Goal: Information Seeking & Learning: Learn about a topic

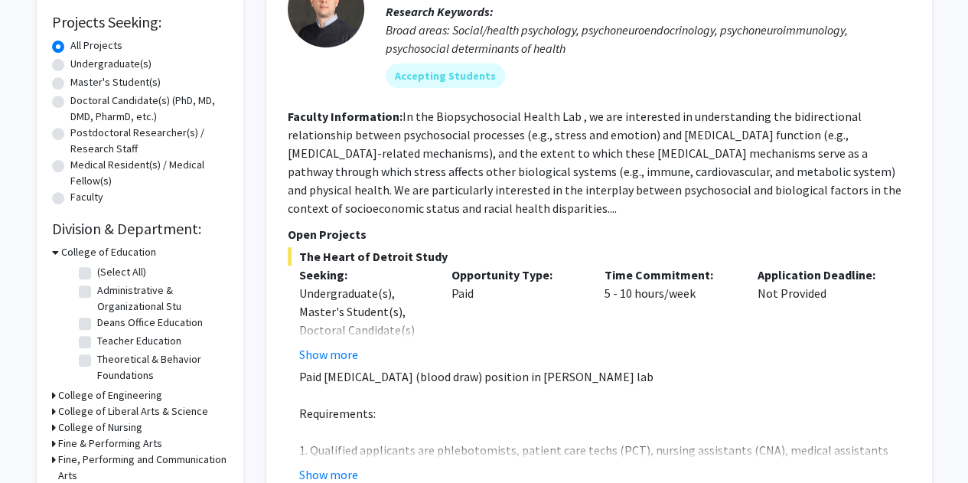
scroll to position [329, 0]
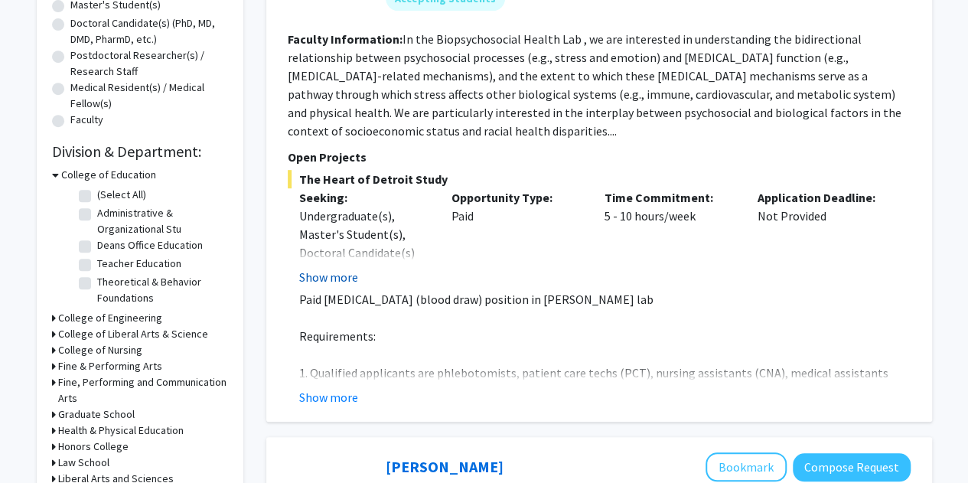
click at [340, 272] on button "Show more" at bounding box center [328, 277] width 59 height 18
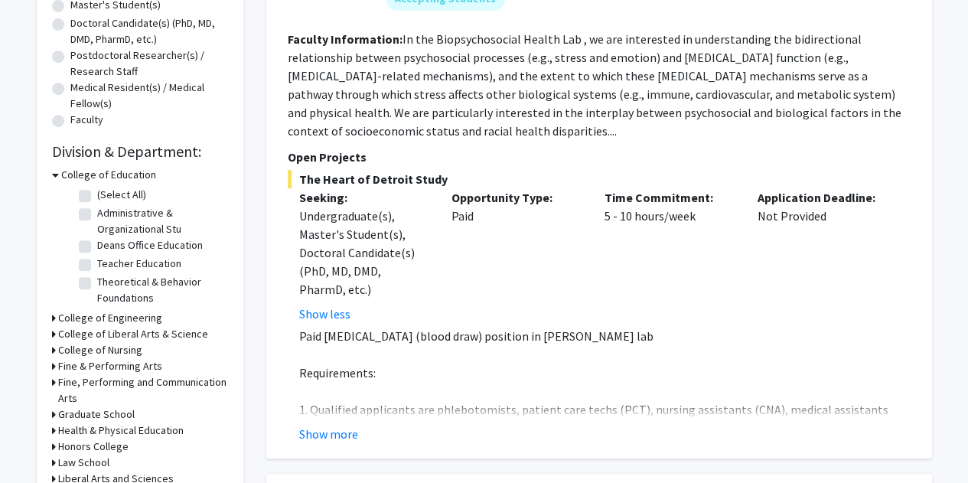
click at [558, 259] on div "Opportunity Type: Paid" at bounding box center [516, 255] width 153 height 135
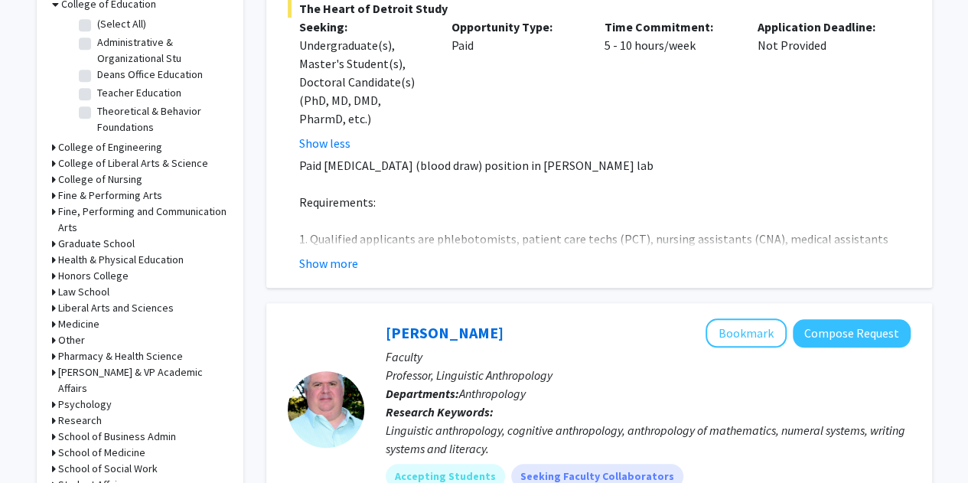
scroll to position [513, 0]
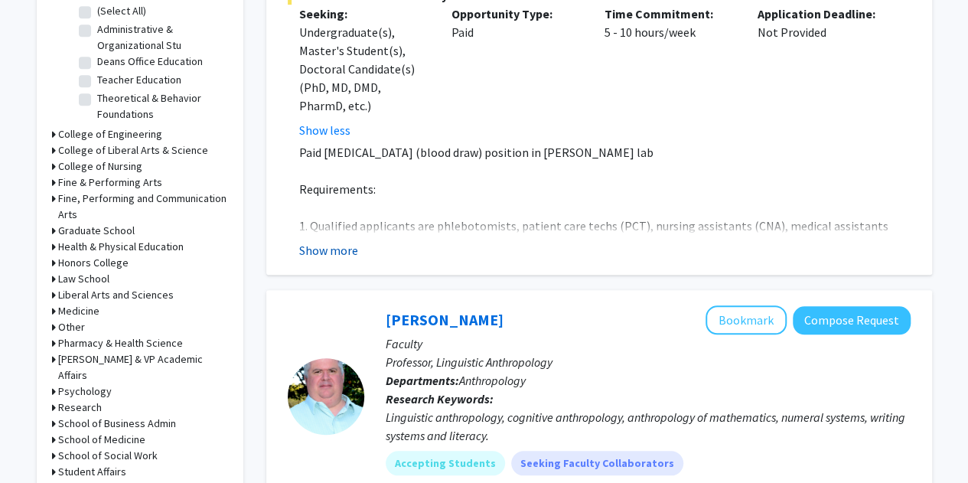
click at [341, 257] on button "Show more" at bounding box center [328, 250] width 59 height 18
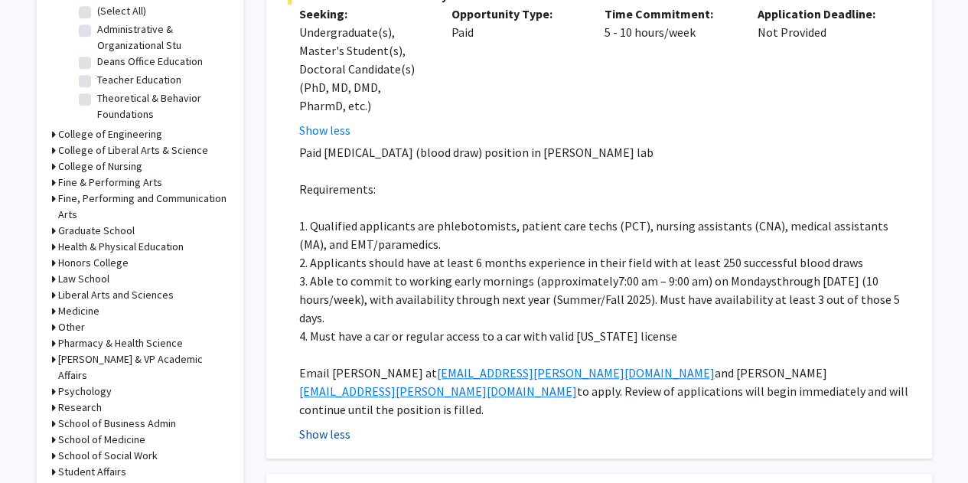
scroll to position [482, 0]
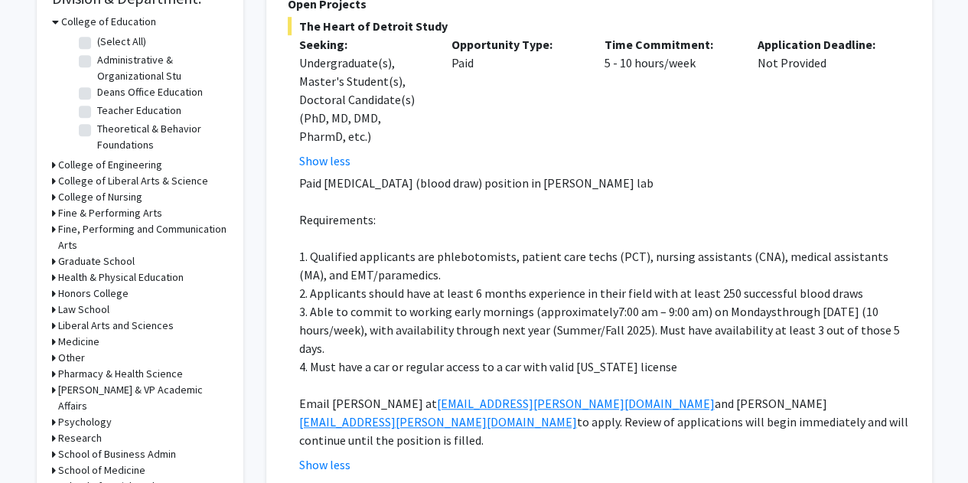
click at [116, 290] on h3 "Honors College" at bounding box center [93, 293] width 70 height 16
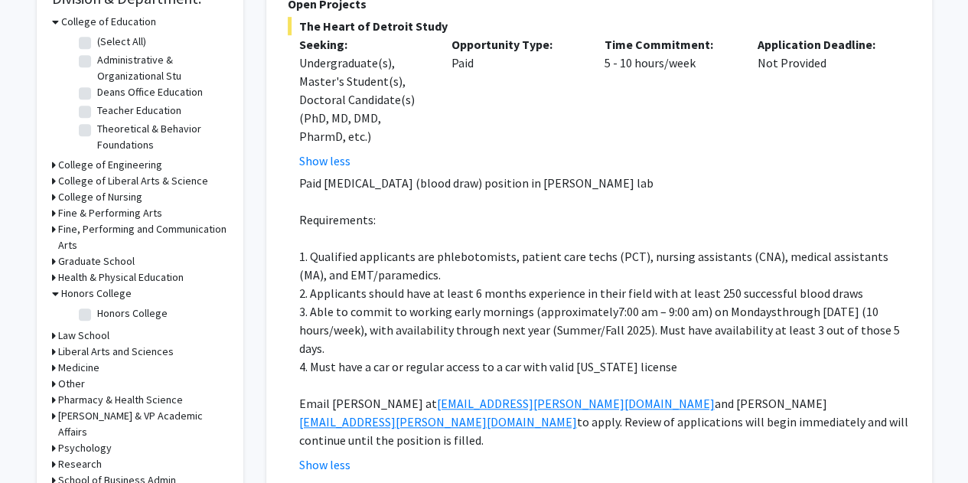
click at [97, 313] on label "Honors College" at bounding box center [132, 313] width 70 height 16
click at [97, 313] on input "Honors College" at bounding box center [102, 310] width 10 height 10
checkbox input "true"
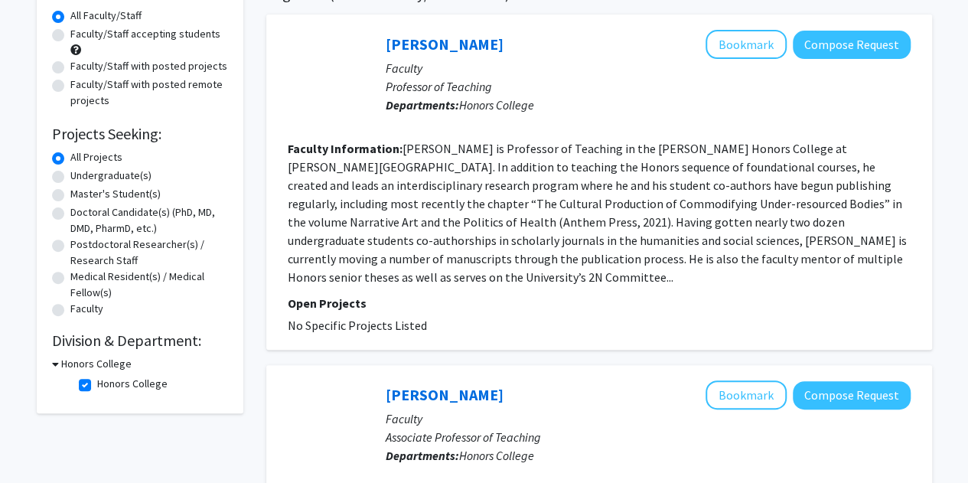
scroll to position [153, 0]
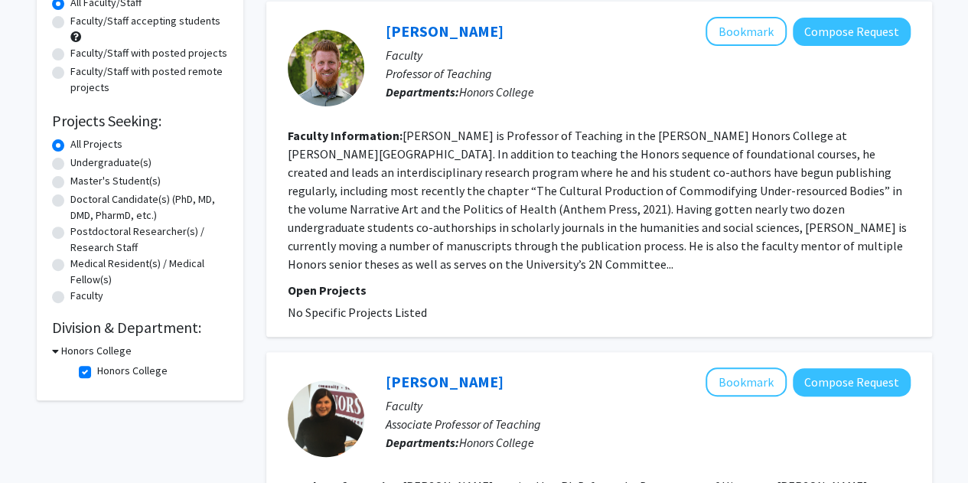
click at [97, 371] on label "Honors College" at bounding box center [132, 371] width 70 height 16
click at [97, 371] on input "Honors College" at bounding box center [102, 368] width 10 height 10
checkbox input "false"
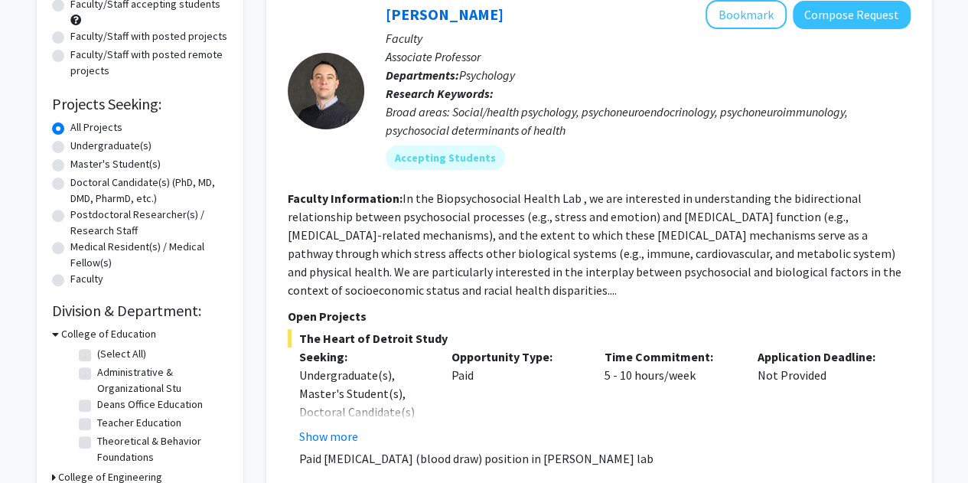
scroll to position [245, 0]
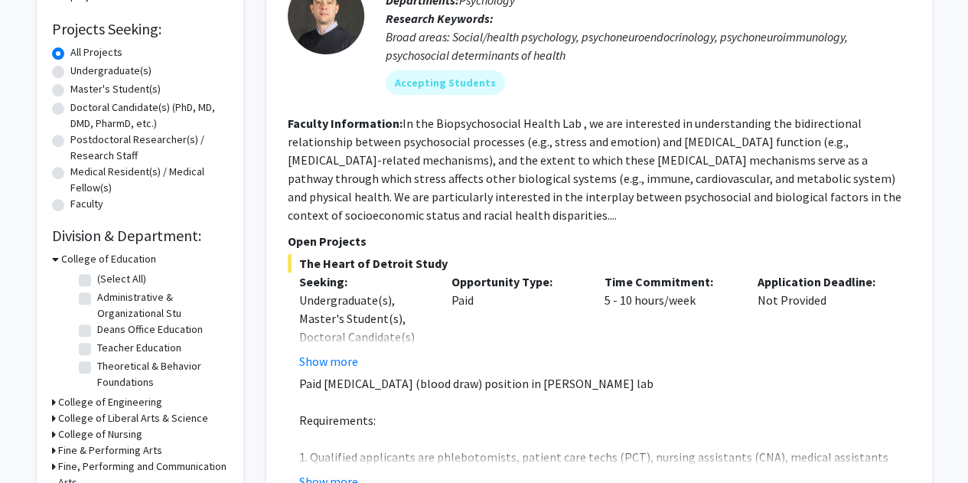
click at [132, 266] on h3 "College of Education" at bounding box center [108, 259] width 95 height 16
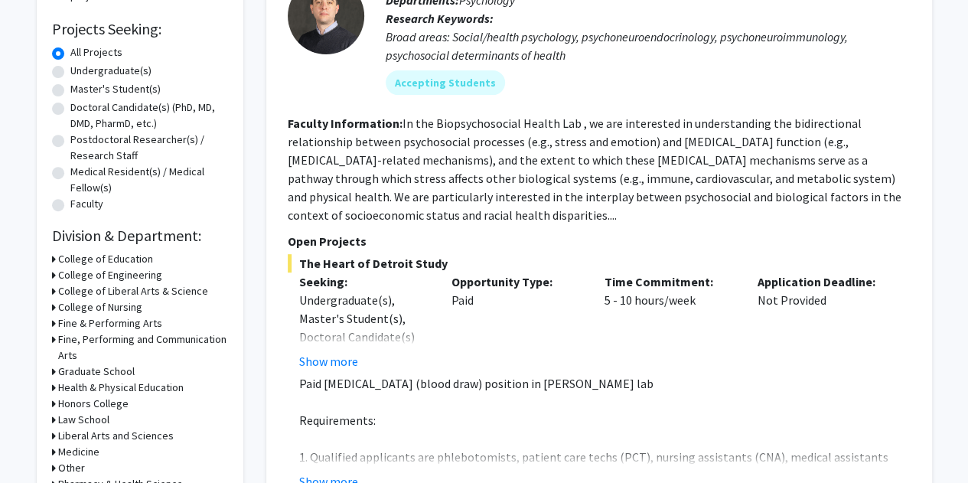
click at [135, 292] on h3 "College of Liberal Arts & Science" at bounding box center [133, 291] width 150 height 16
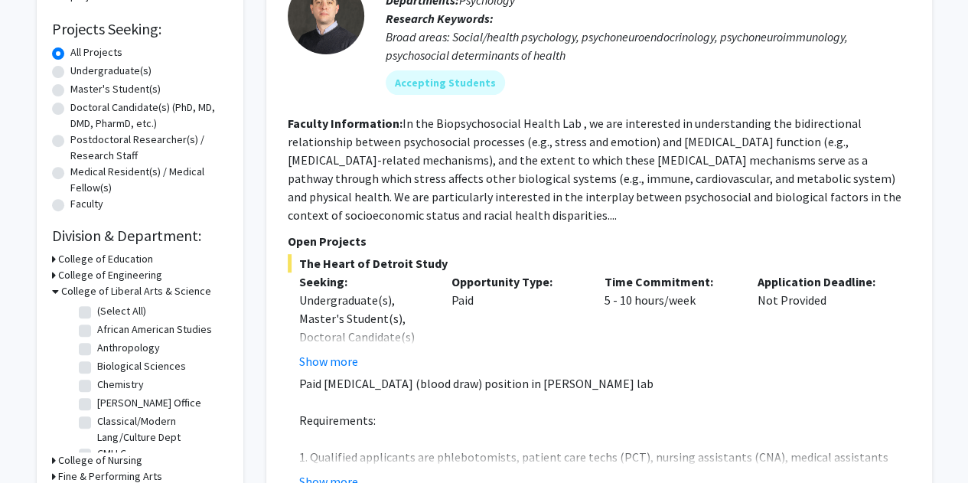
click at [97, 367] on label "Biological Sciences" at bounding box center [141, 366] width 89 height 16
click at [97, 367] on input "Biological Sciences" at bounding box center [102, 363] width 10 height 10
checkbox input "true"
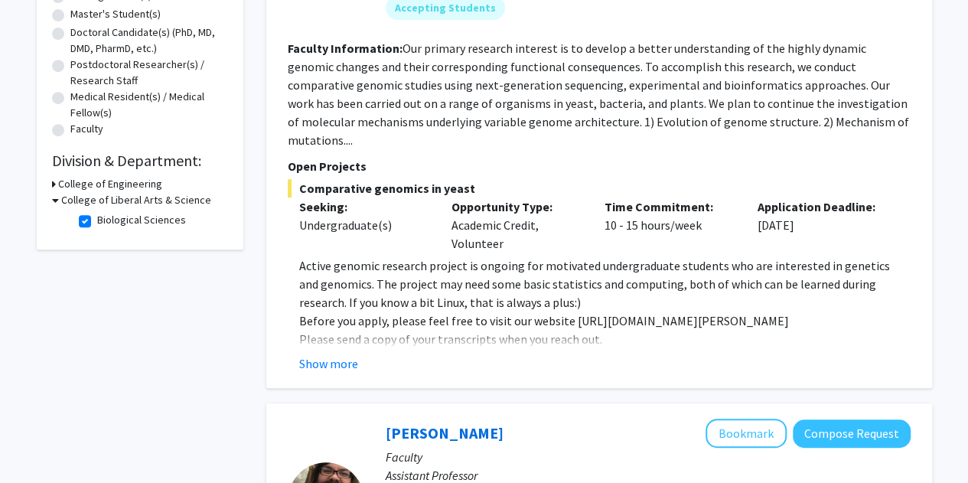
scroll to position [321, 0]
click at [318, 354] on button "Show more" at bounding box center [328, 363] width 59 height 18
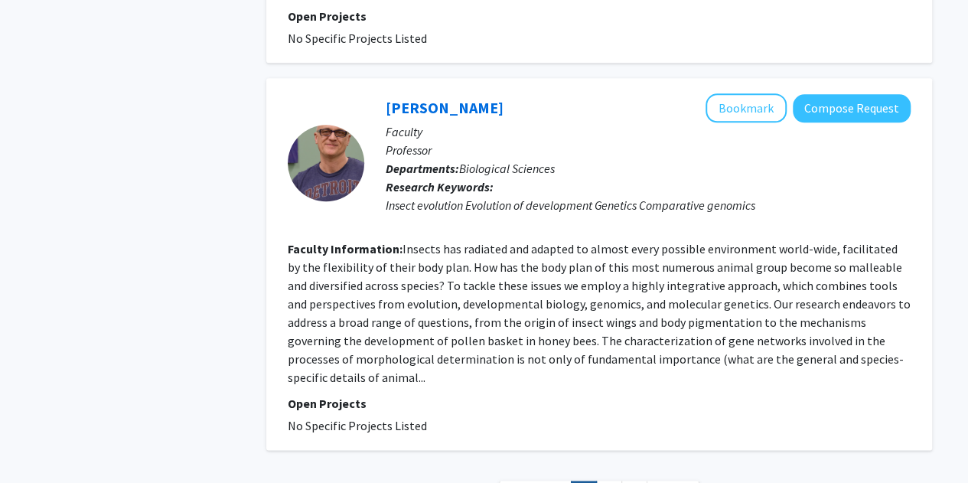
scroll to position [3738, 0]
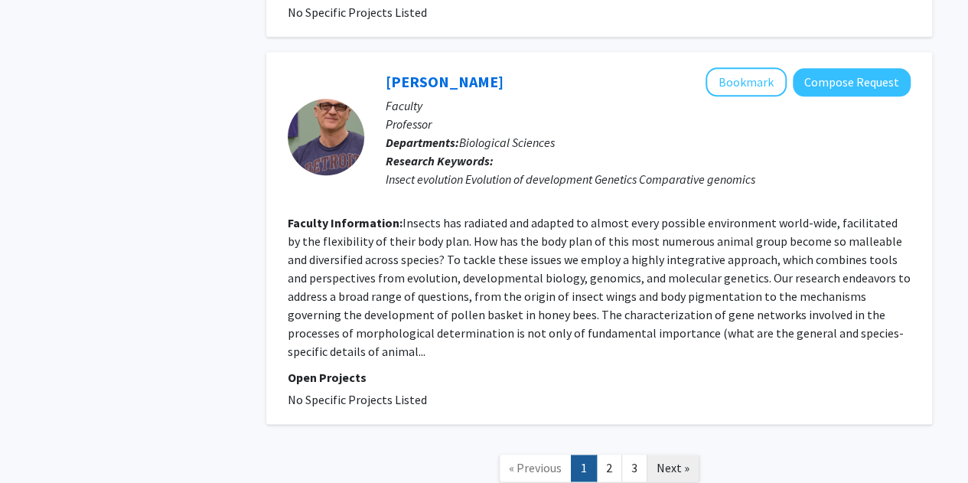
click at [685, 460] on span "Next »" at bounding box center [673, 467] width 33 height 15
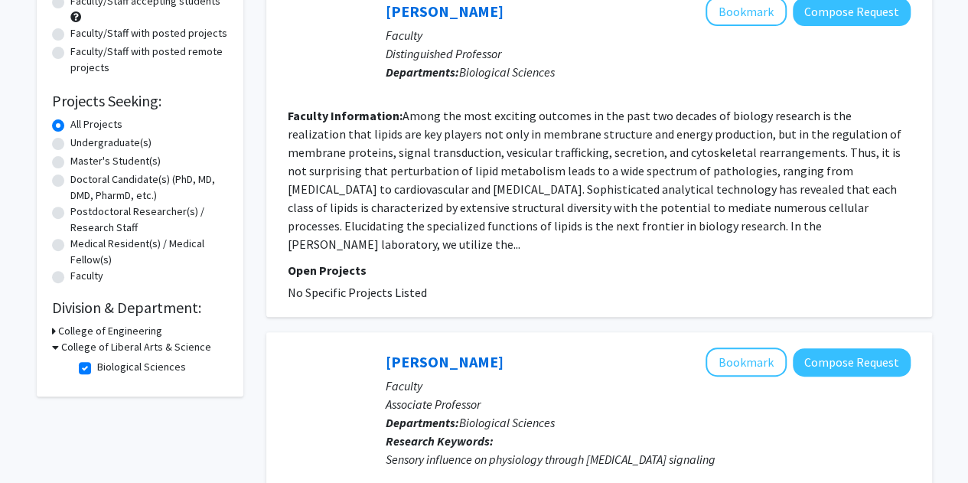
scroll to position [173, 0]
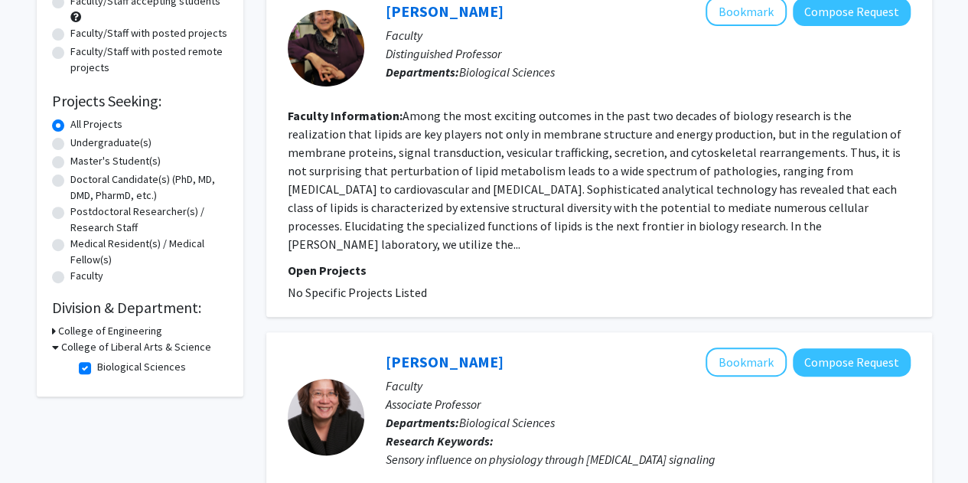
click at [97, 369] on label "Biological Sciences" at bounding box center [141, 367] width 89 height 16
click at [97, 369] on input "Biological Sciences" at bounding box center [102, 364] width 10 height 10
checkbox input "false"
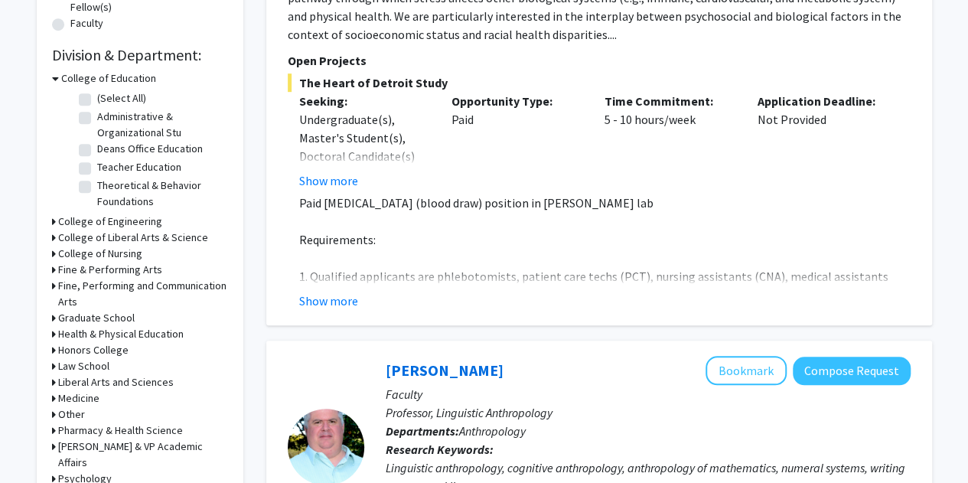
scroll to position [438, 0]
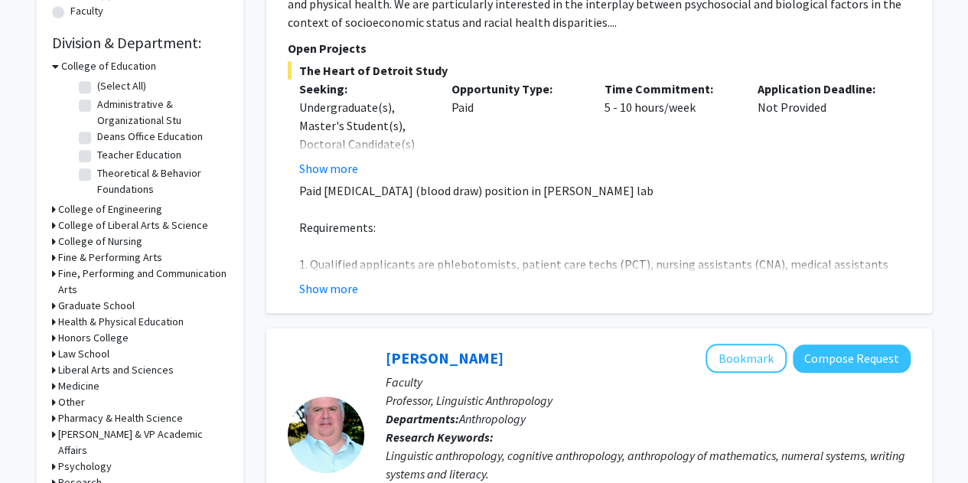
click at [72, 324] on h3 "Health & Physical Education" at bounding box center [121, 322] width 126 height 16
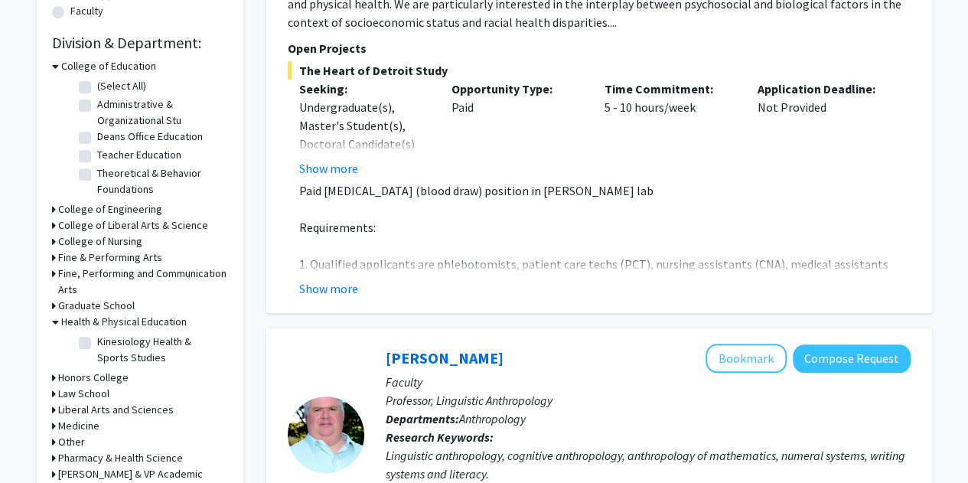
click at [65, 318] on h3 "Health & Physical Education" at bounding box center [124, 322] width 126 height 16
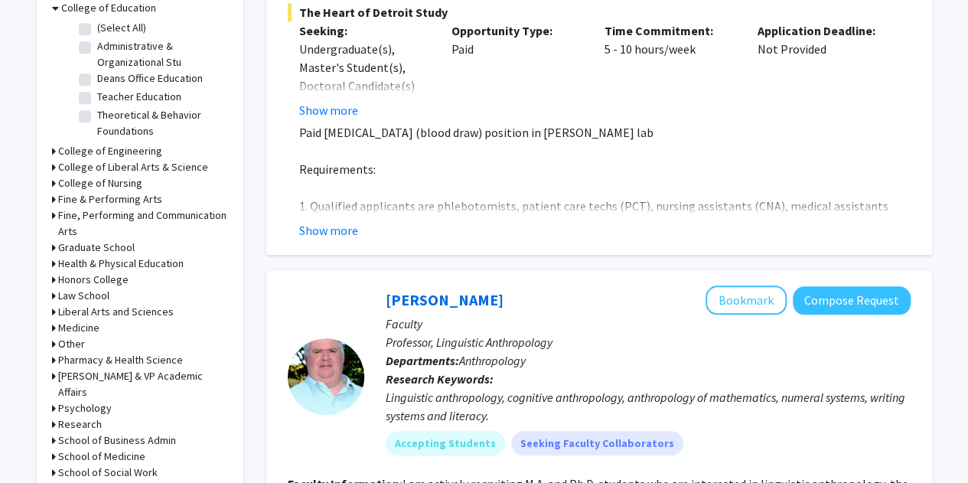
scroll to position [501, 0]
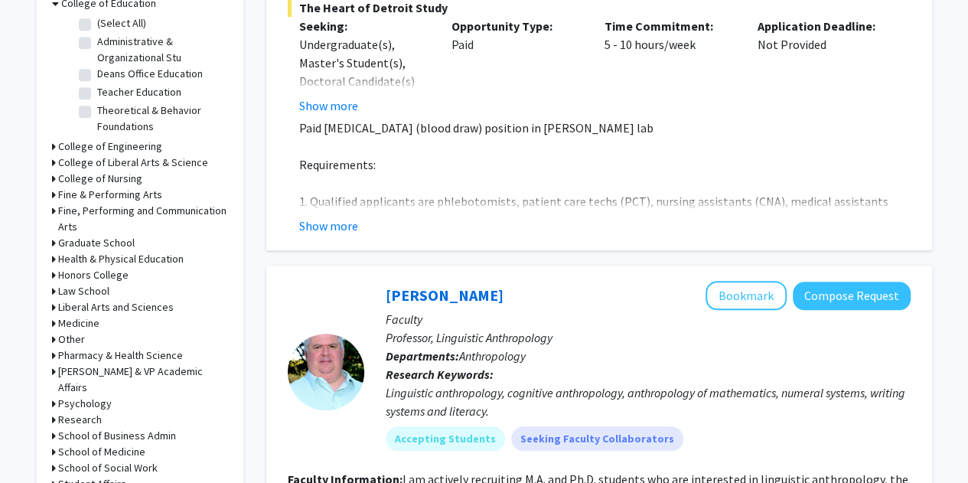
click at [66, 324] on h3 "Medicine" at bounding box center [78, 323] width 41 height 16
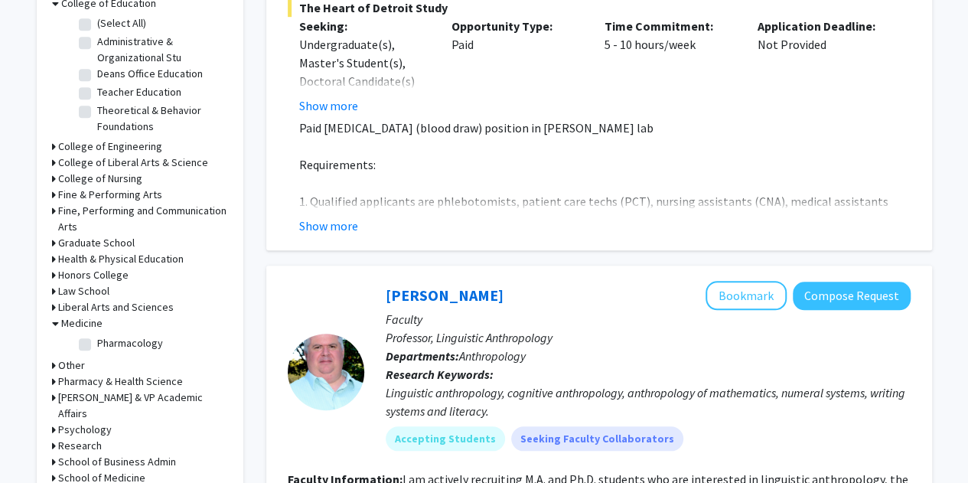
click at [97, 338] on label "Pharmacology" at bounding box center [130, 343] width 66 height 16
click at [97, 338] on input "Pharmacology" at bounding box center [102, 340] width 10 height 10
checkbox input "true"
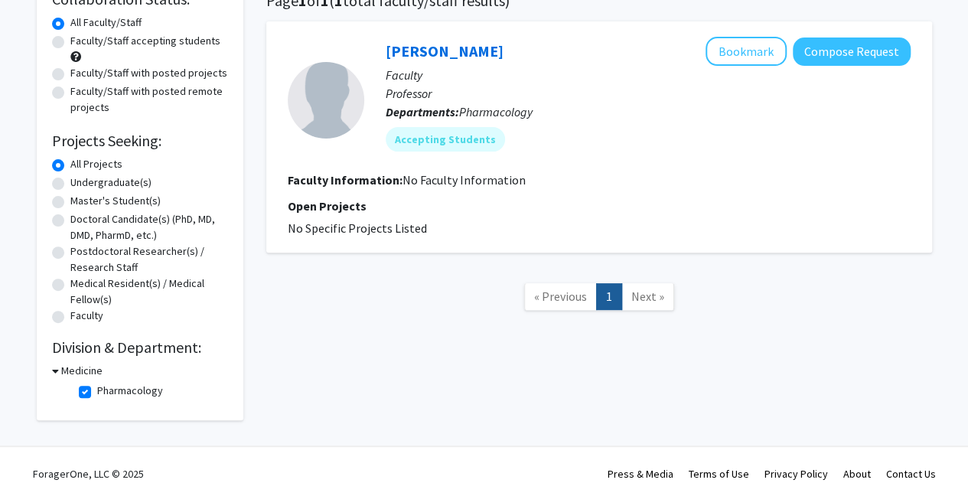
scroll to position [150, 0]
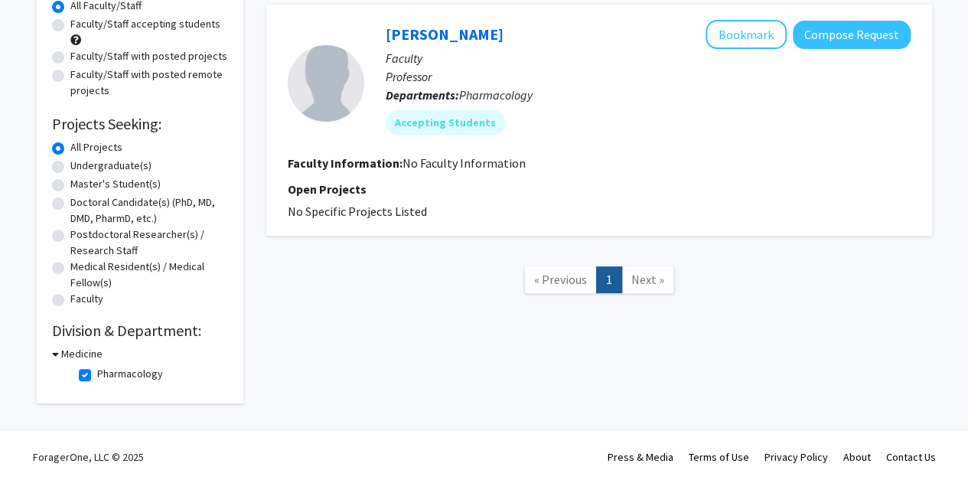
click at [97, 369] on label "Pharmacology" at bounding box center [130, 374] width 66 height 16
click at [97, 369] on input "Pharmacology" at bounding box center [102, 371] width 10 height 10
checkbox input "false"
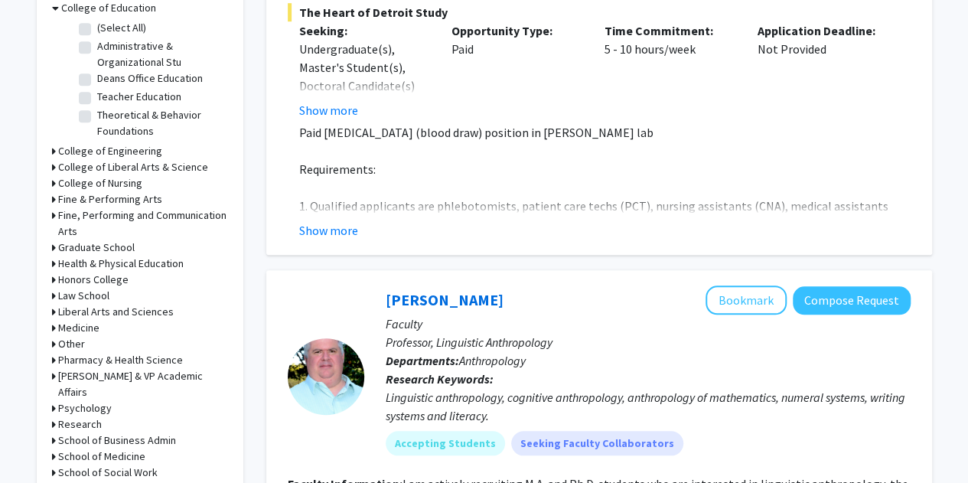
scroll to position [501, 0]
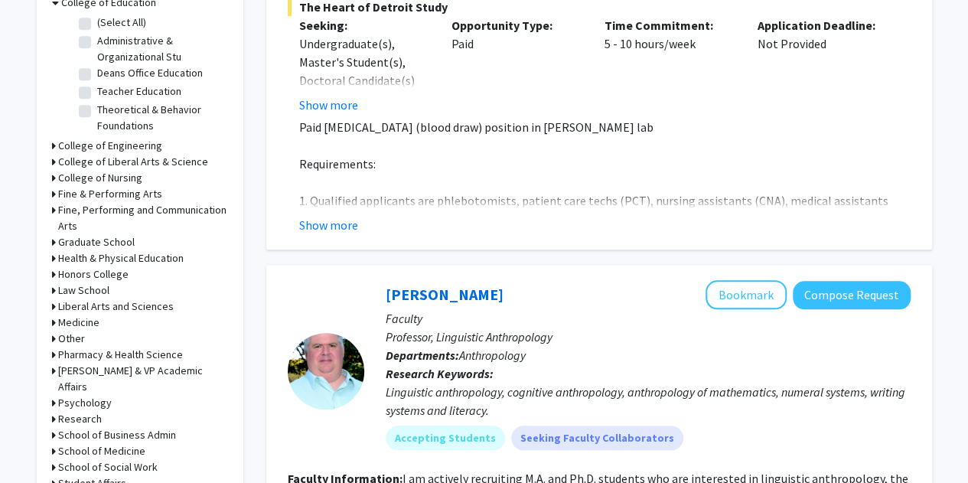
click at [62, 360] on h3 "Pharmacy & Health Science" at bounding box center [120, 355] width 125 height 16
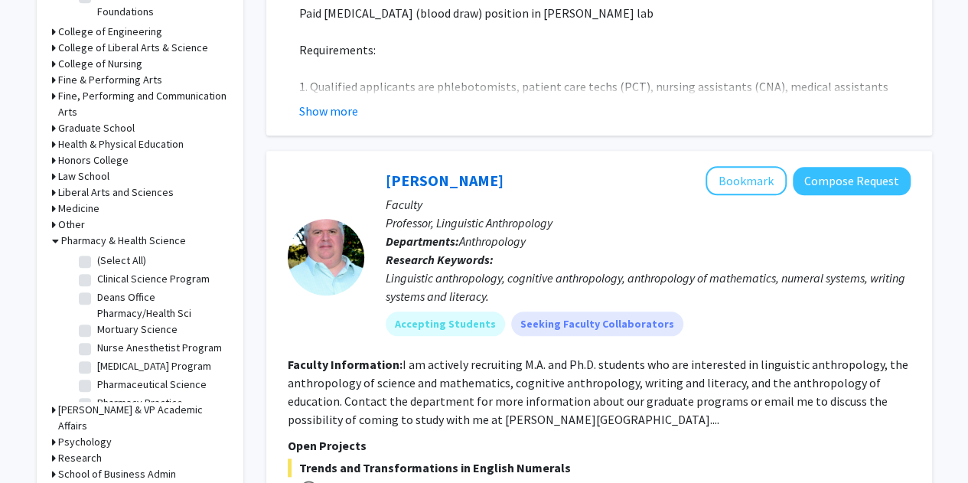
scroll to position [618, 0]
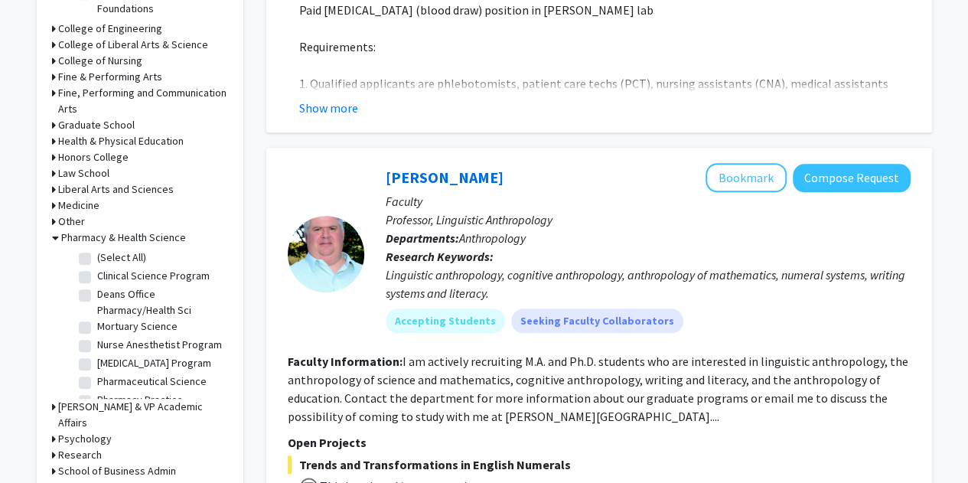
click at [97, 277] on label "Clinical Science Program" at bounding box center [153, 276] width 112 height 16
click at [97, 277] on input "Clinical Science Program" at bounding box center [102, 273] width 10 height 10
checkbox input "true"
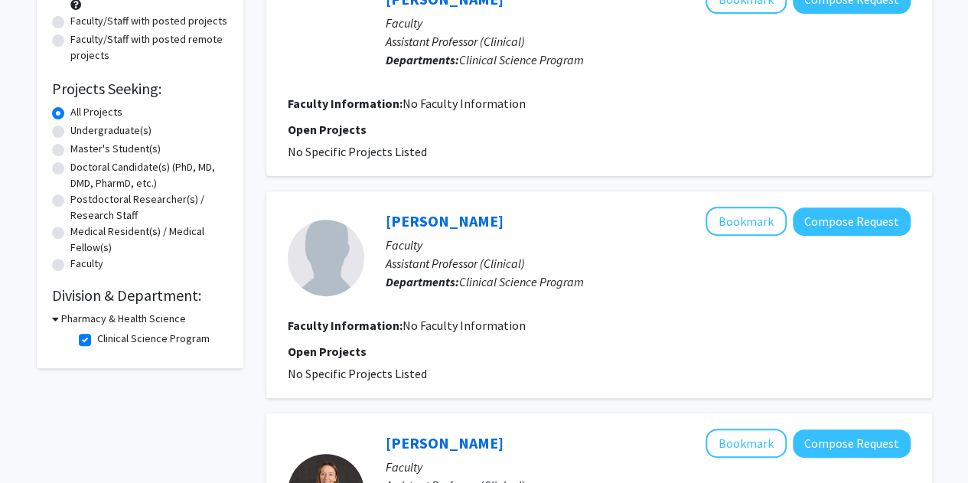
scroll to position [186, 0]
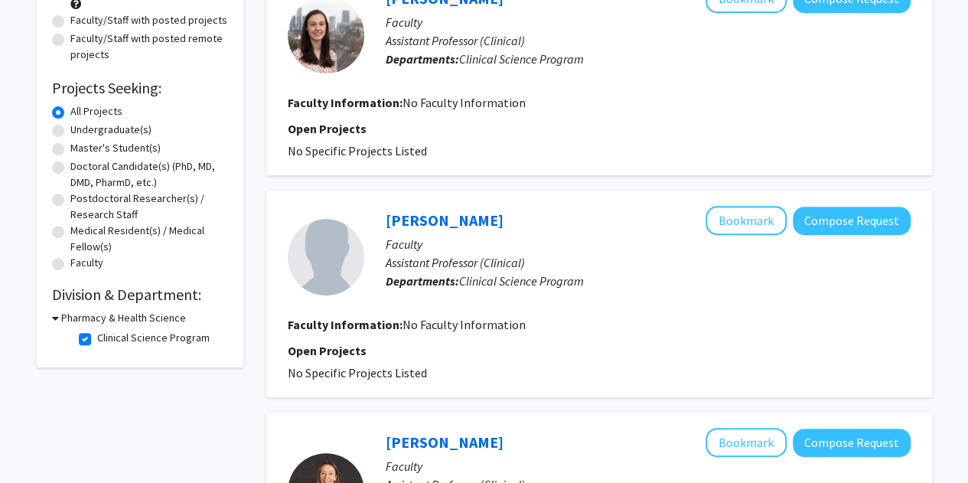
click at [97, 341] on label "Clinical Science Program" at bounding box center [153, 338] width 112 height 16
click at [97, 340] on input "Clinical Science Program" at bounding box center [102, 335] width 10 height 10
checkbox input "false"
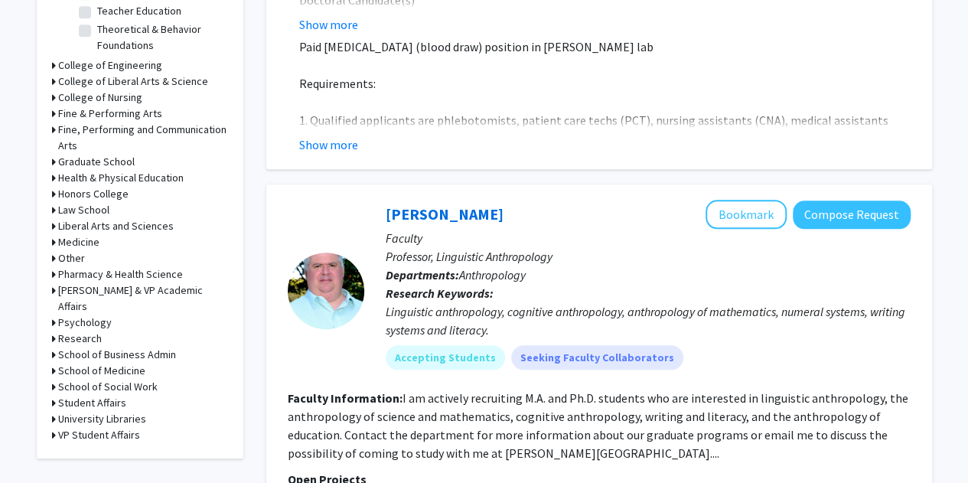
scroll to position [585, 0]
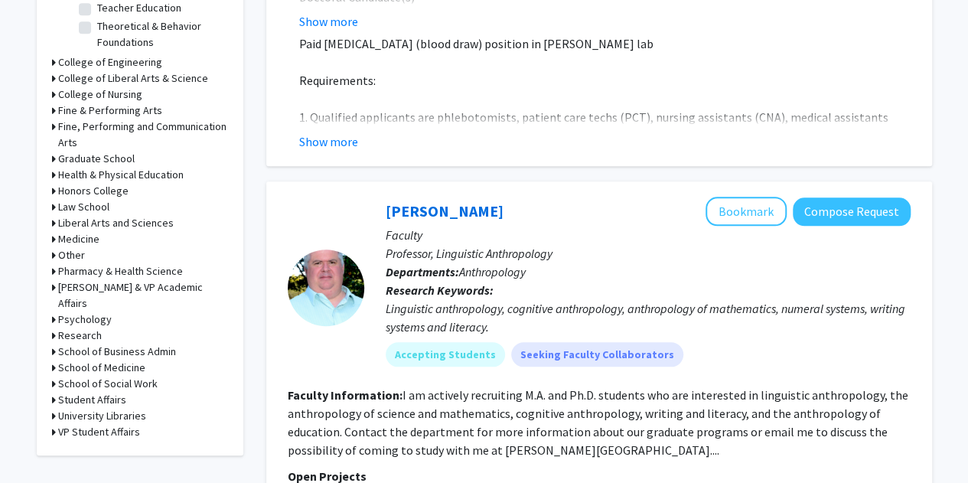
click at [66, 360] on h3 "School of Medicine" at bounding box center [101, 368] width 87 height 16
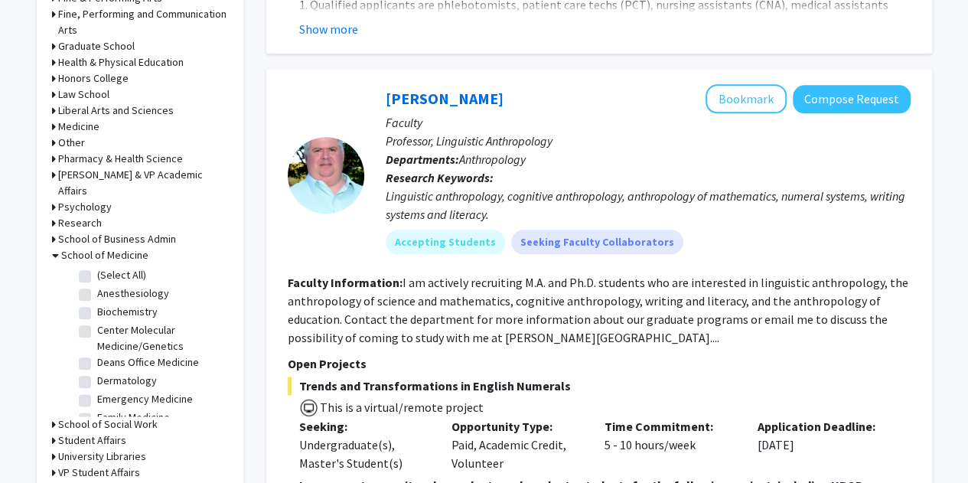
scroll to position [703, 0]
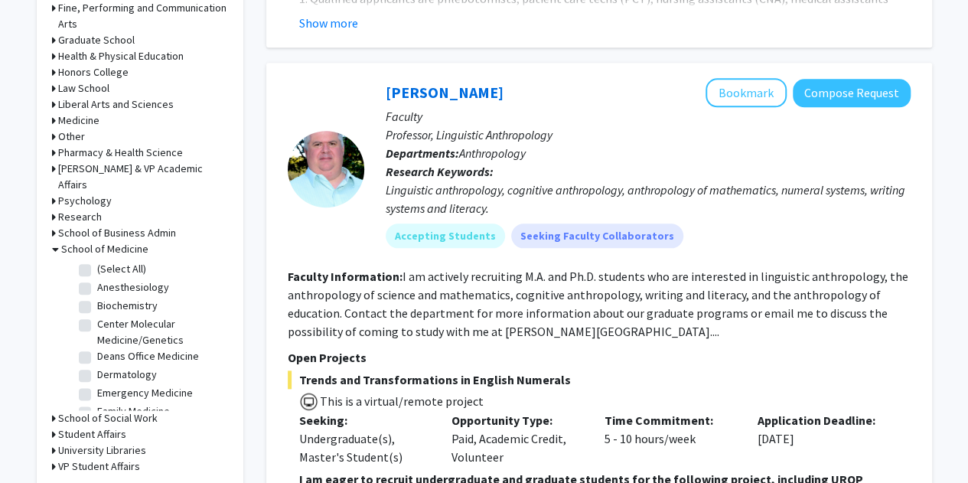
click at [97, 316] on label "Center Molecular Medicine/Genetics" at bounding box center [160, 332] width 127 height 32
click at [97, 316] on input "Center Molecular Medicine/Genetics" at bounding box center [102, 321] width 10 height 10
checkbox input "true"
